Goal: Obtain resource: Download file/media

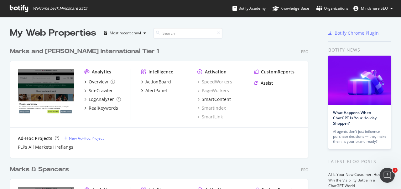
scroll to position [140, 0]
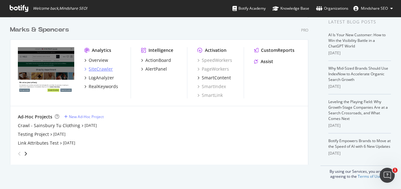
click at [100, 68] on div "SiteCrawler" at bounding box center [101, 69] width 24 height 6
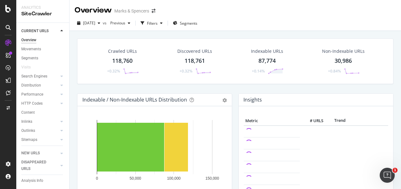
click at [127, 54] on div "Crawled URLs" at bounding box center [122, 51] width 29 height 6
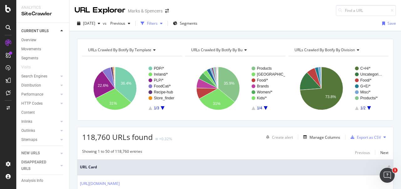
click at [165, 19] on div "Filters" at bounding box center [151, 23] width 27 height 9
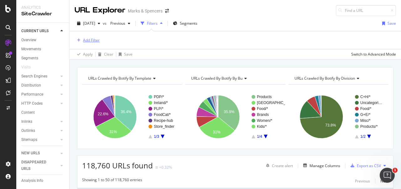
click at [96, 39] on div "Add Filter" at bounding box center [91, 40] width 17 height 5
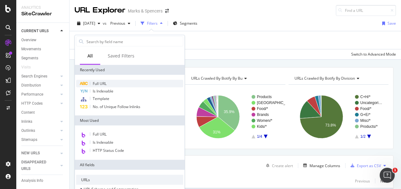
click at [109, 83] on div "Full URL" at bounding box center [129, 84] width 107 height 8
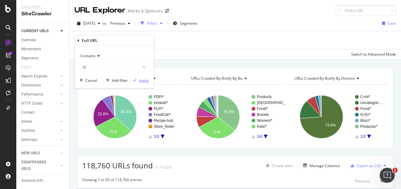
click at [137, 81] on div "button" at bounding box center [135, 81] width 8 height 4
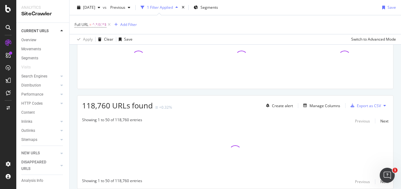
scroll to position [66, 0]
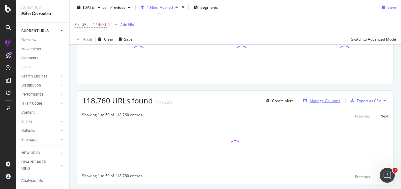
click at [333, 101] on div "Manage Columns" at bounding box center [324, 100] width 31 height 5
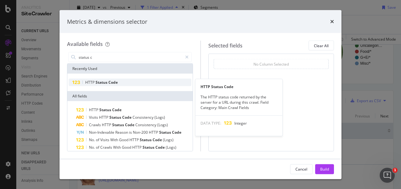
click at [101, 82] on span "Status" at bounding box center [102, 82] width 13 height 5
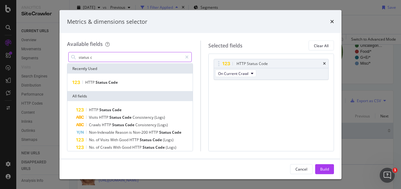
click at [123, 58] on input "status c" at bounding box center [130, 57] width 104 height 9
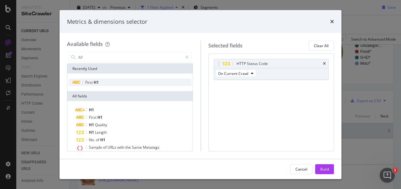
click at [113, 81] on div "First H1" at bounding box center [130, 83] width 123 height 8
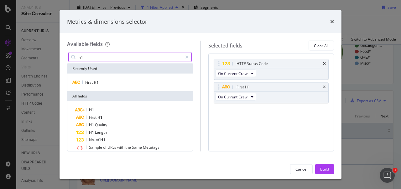
click at [100, 54] on input "h1" at bounding box center [130, 57] width 104 height 9
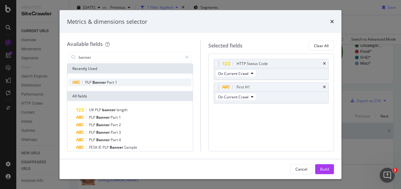
click at [99, 79] on div "PLP Banner Part 1" at bounding box center [130, 83] width 123 height 8
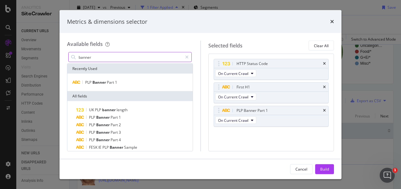
click at [124, 57] on input "banner" at bounding box center [130, 57] width 104 height 9
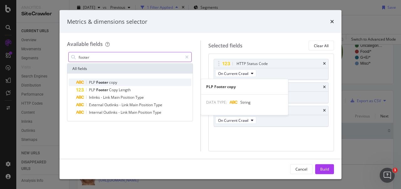
type input "footer"
click at [98, 86] on div "PLP Footer copy" at bounding box center [133, 83] width 115 height 8
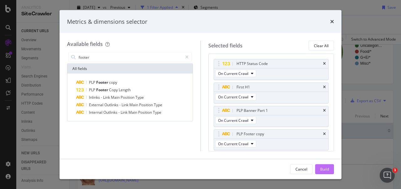
click at [330, 168] on button "Build" at bounding box center [324, 169] width 19 height 10
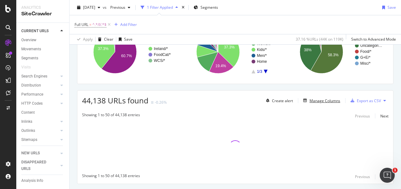
scroll to position [81, 0]
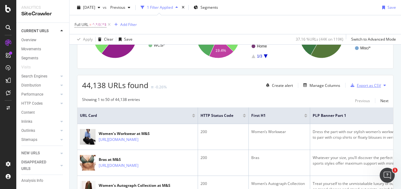
click at [368, 86] on div "Export as CSV" at bounding box center [369, 85] width 24 height 5
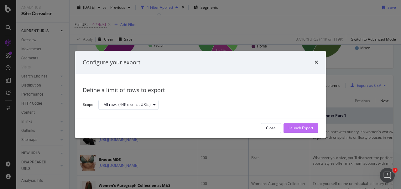
click at [306, 129] on div "Launch Export" at bounding box center [300, 128] width 25 height 5
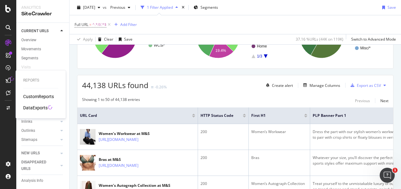
click at [42, 109] on div "DataExports" at bounding box center [35, 108] width 24 height 6
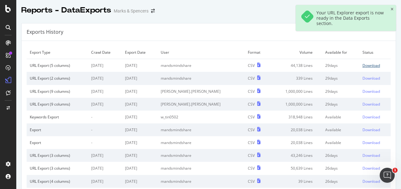
click at [373, 64] on div "Download" at bounding box center [371, 65] width 18 height 5
